Goal: Information Seeking & Learning: Learn about a topic

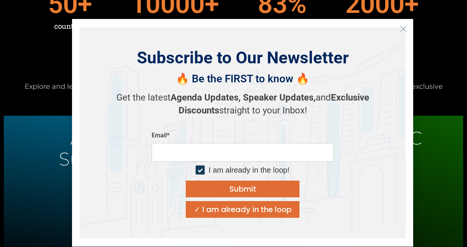
scroll to position [266, 0]
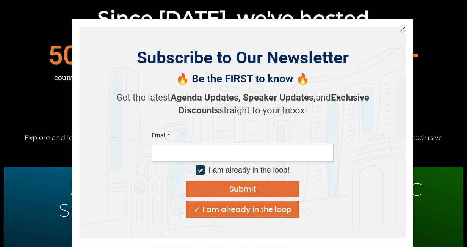
click at [405, 28] on icon "Close" at bounding box center [403, 28] width 7 height 7
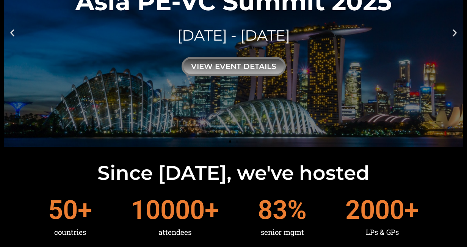
scroll to position [0, 0]
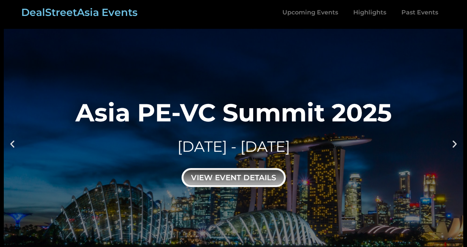
click at [237, 178] on div "view event details" at bounding box center [234, 177] width 104 height 19
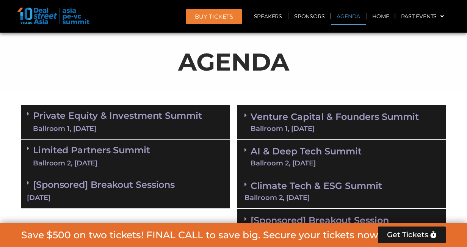
scroll to position [471, 0]
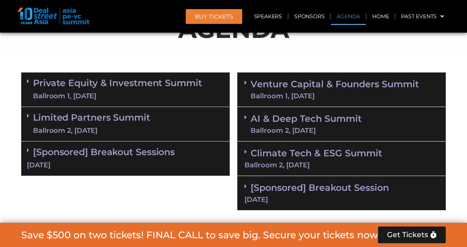
click at [114, 79] on link "Private Equity & Investment Summit Ballroom 1, 10 Sept" at bounding box center [117, 89] width 169 height 23
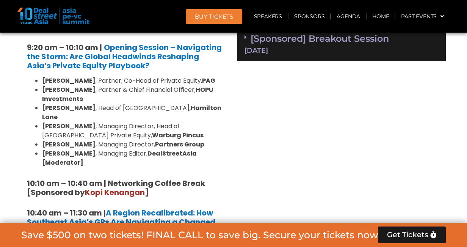
scroll to position [622, 0]
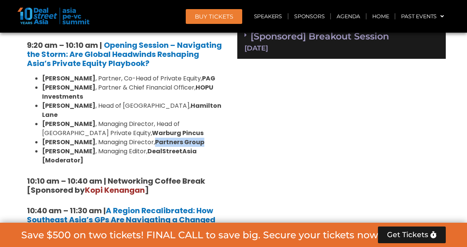
drag, startPoint x: 192, startPoint y: 132, endPoint x: 143, endPoint y: 134, distance: 48.6
click at [143, 138] on li "Cyrus Driver , Managing Director, Partners Group" at bounding box center [133, 142] width 182 height 9
copy strong "Partners Group"
drag, startPoint x: 81, startPoint y: 134, endPoint x: 42, endPoint y: 135, distance: 39.5
click at [42, 138] on li "Cyrus Driver , Managing Director, Partners Group" at bounding box center [133, 142] width 182 height 9
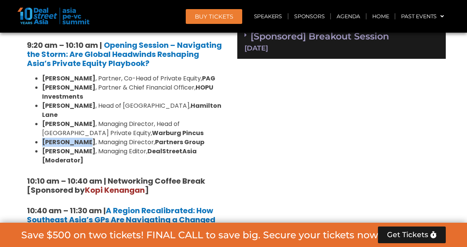
copy strong "[PERSON_NAME]"
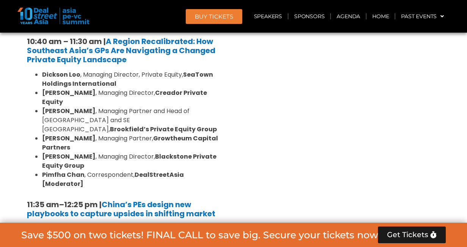
scroll to position [796, 0]
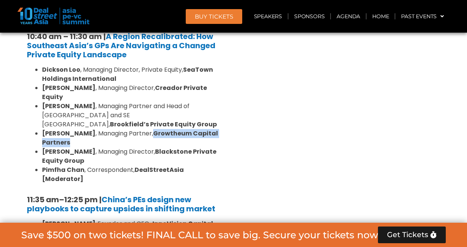
drag, startPoint x: 138, startPoint y: 105, endPoint x: 138, endPoint y: 110, distance: 5.3
click at [138, 129] on li "Amit Kunal , Managing Partner, Growtheum Capital Partners" at bounding box center [133, 138] width 182 height 18
copy strong "Growtheum Capital Partners"
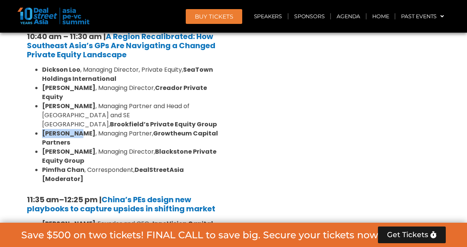
drag, startPoint x: 77, startPoint y: 106, endPoint x: 42, endPoint y: 105, distance: 34.9
click at [42, 129] on li "Amit Kunal , Managing Partner, Growtheum Capital Partners" at bounding box center [133, 138] width 182 height 18
copy strong "Amit Kunal"
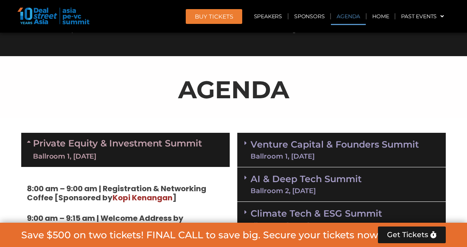
scroll to position [413, 0]
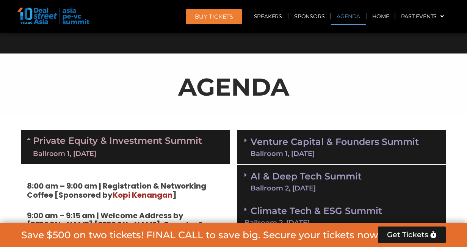
click at [270, 139] on link "Venture Capital & Founders​ Summit Ballroom 1, 11 Sept" at bounding box center [335, 147] width 168 height 20
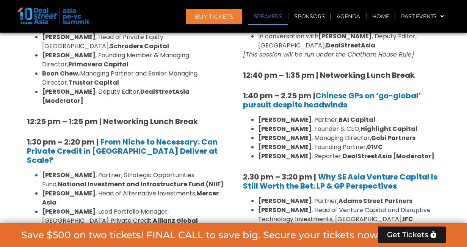
scroll to position [994, 0]
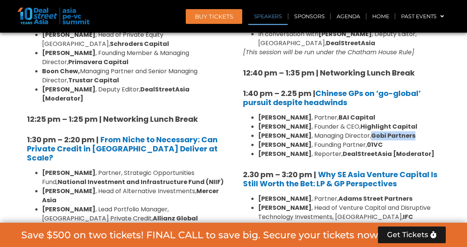
drag, startPoint x: 341, startPoint y: 118, endPoint x: 383, endPoint y: 120, distance: 41.8
click at [383, 131] on li "Fred Li , Managing Director, Gobi Partners" at bounding box center [349, 135] width 182 height 9
copy strong "Gobi Partners"
